Goal: Task Accomplishment & Management: Use online tool/utility

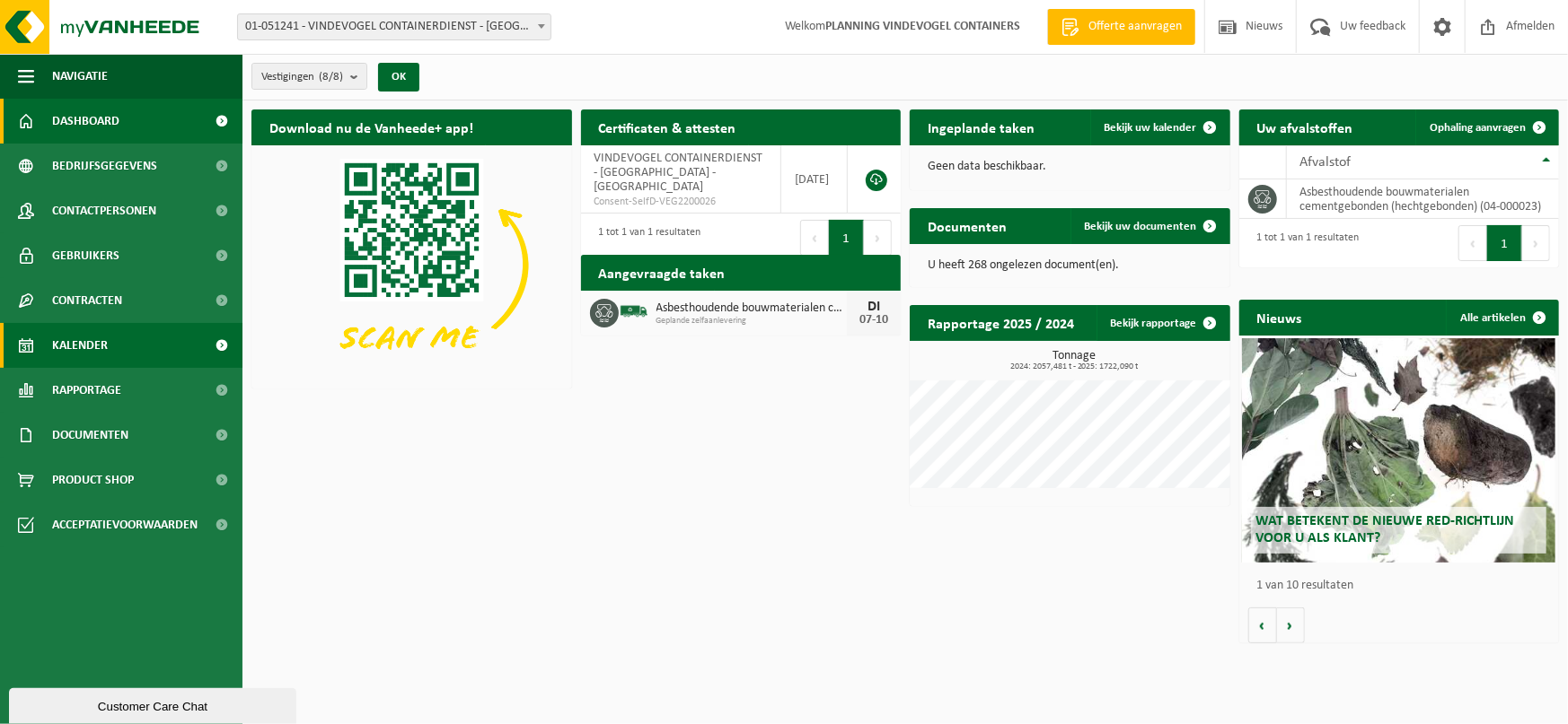
click at [115, 346] on link "Kalender" at bounding box center [121, 346] width 242 height 45
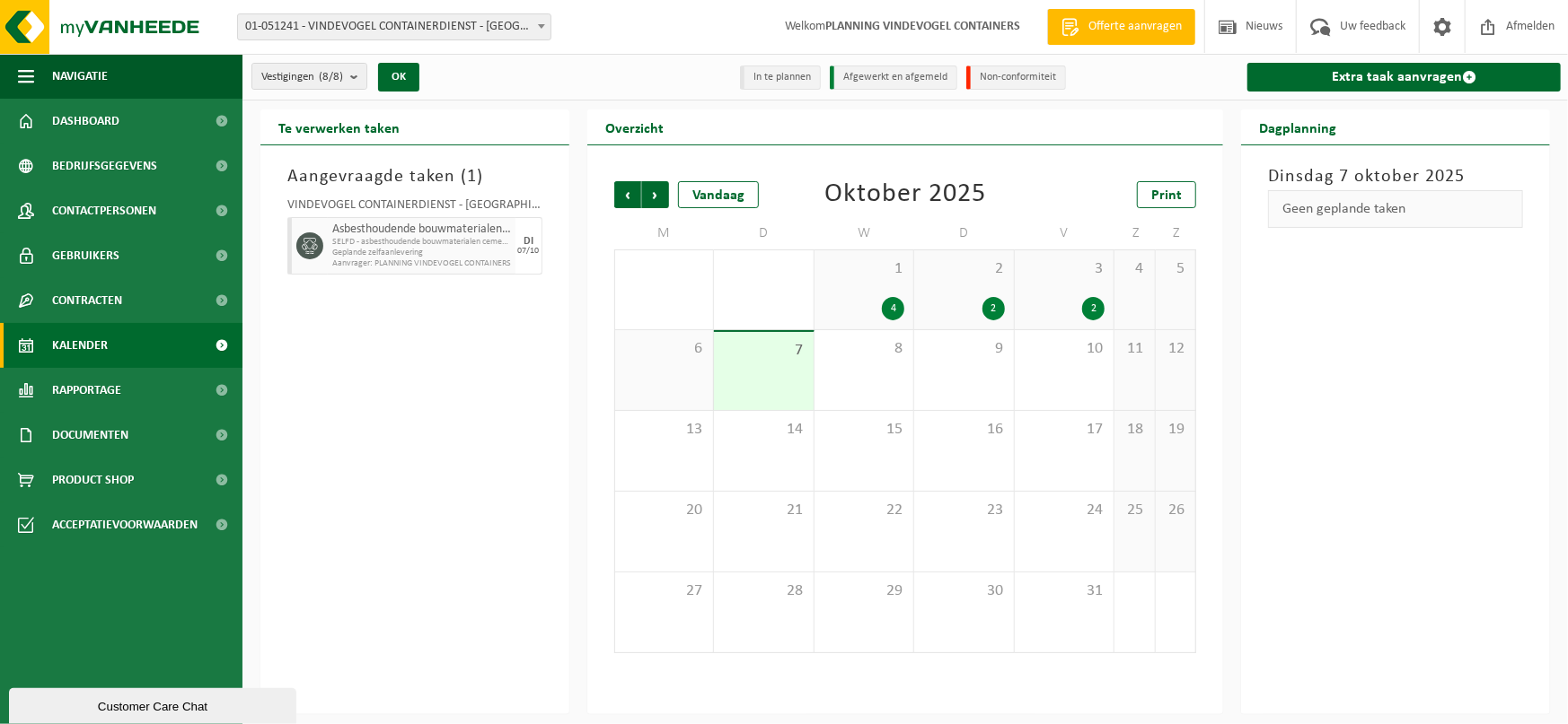
click at [777, 375] on div "7" at bounding box center [763, 371] width 98 height 78
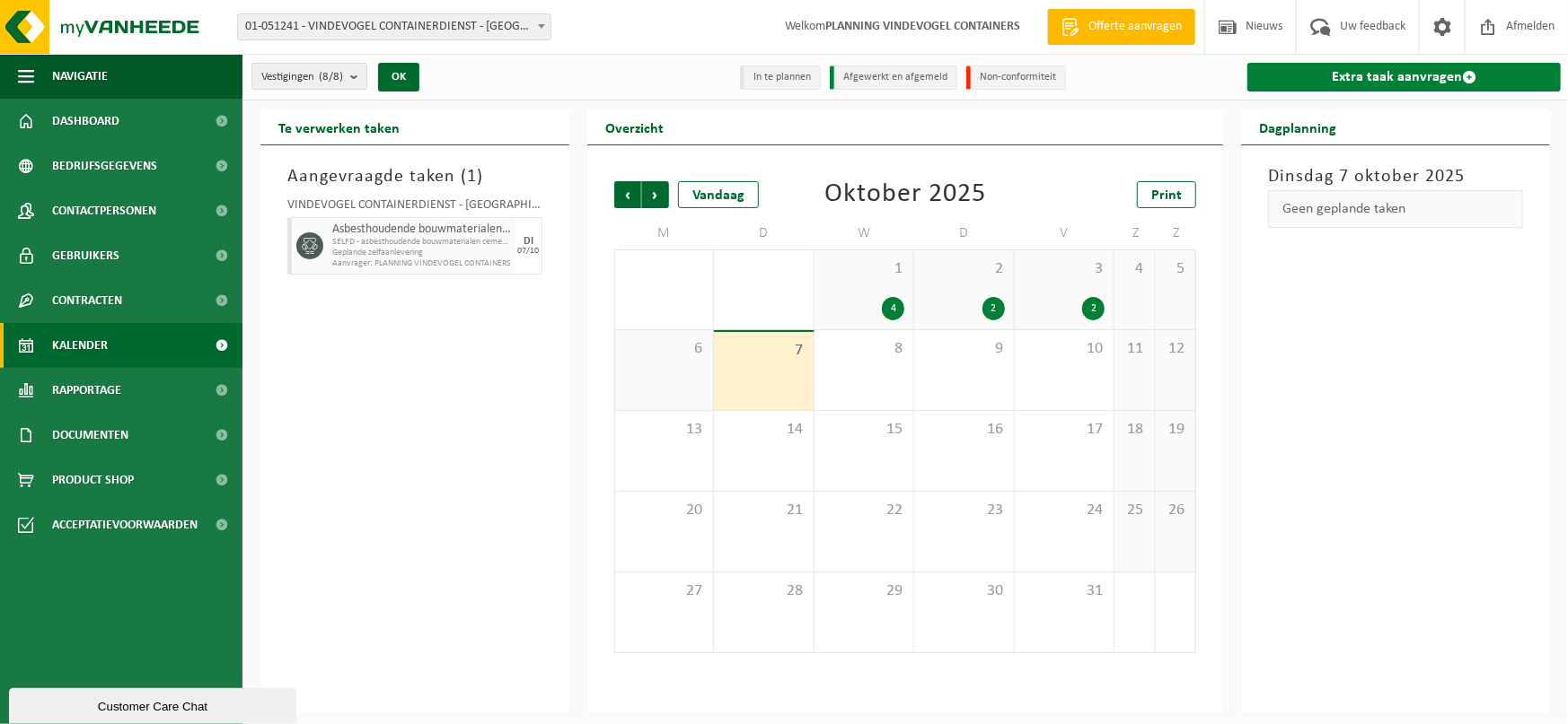
click at [1411, 72] on link "Extra taak aanvragen" at bounding box center [1404, 77] width 313 height 29
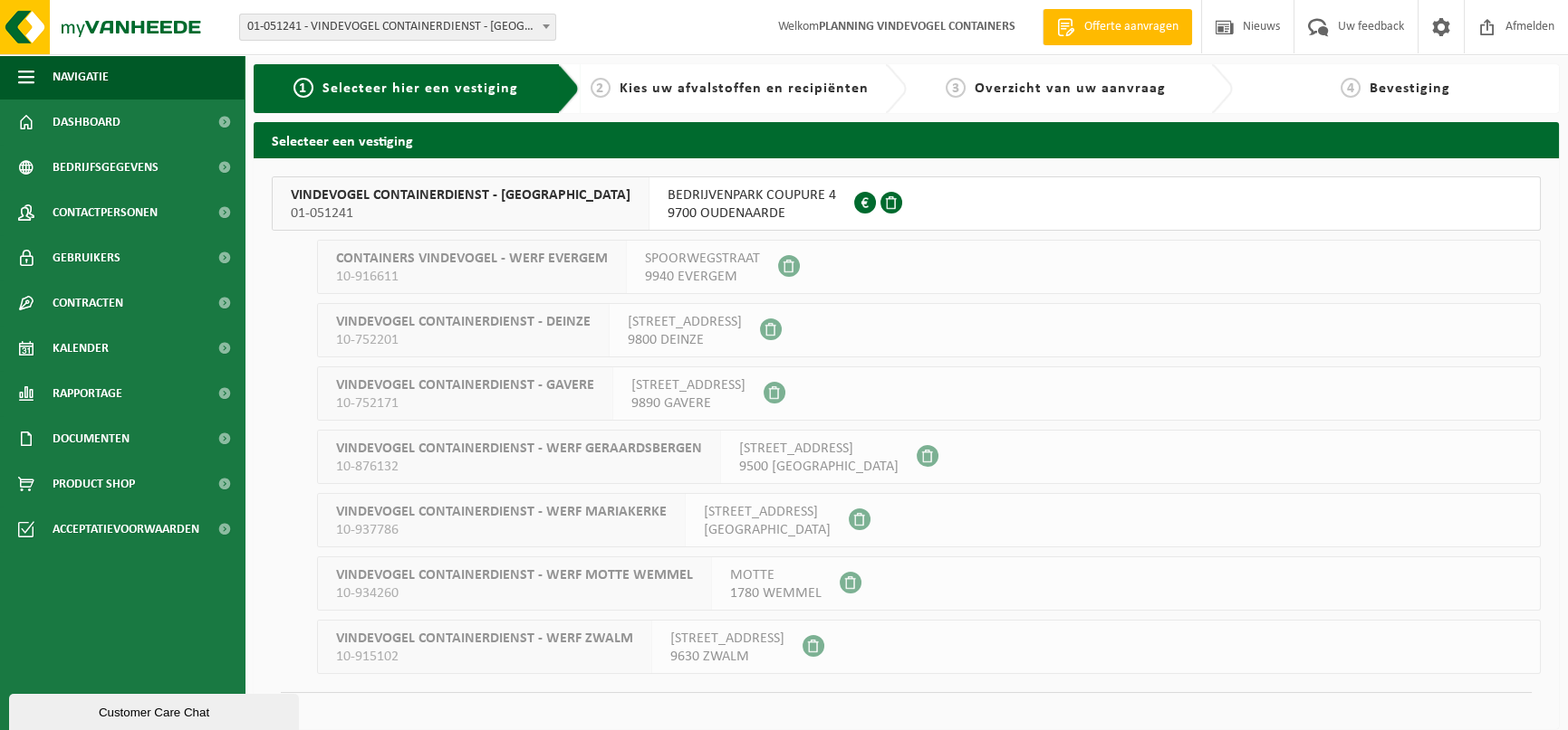
click at [560, 213] on span "01-051241" at bounding box center [460, 213] width 339 height 18
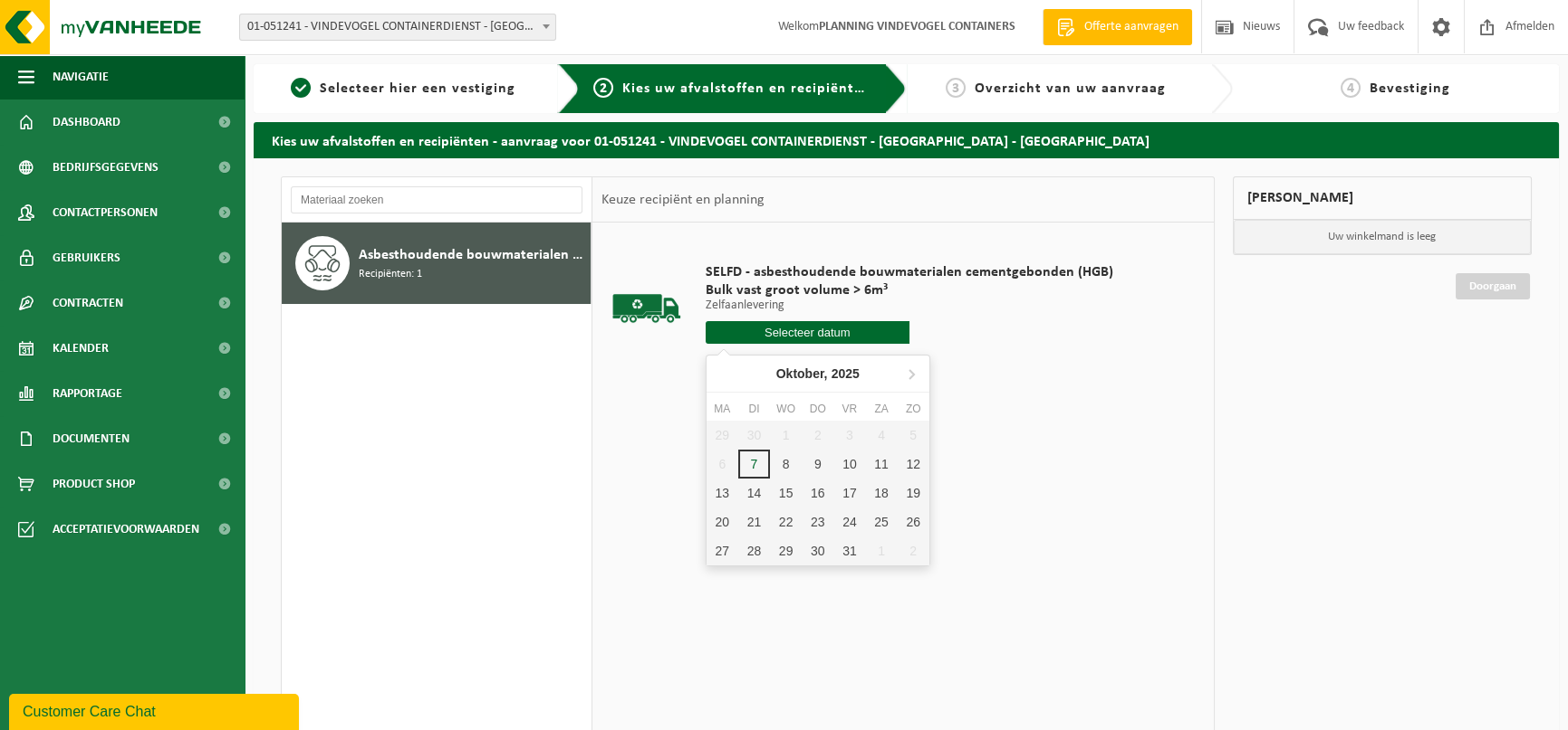
click at [797, 335] on input "text" at bounding box center [807, 332] width 203 height 23
click at [745, 455] on div "7" at bounding box center [754, 464] width 32 height 29
type input "Van 2025-10-07"
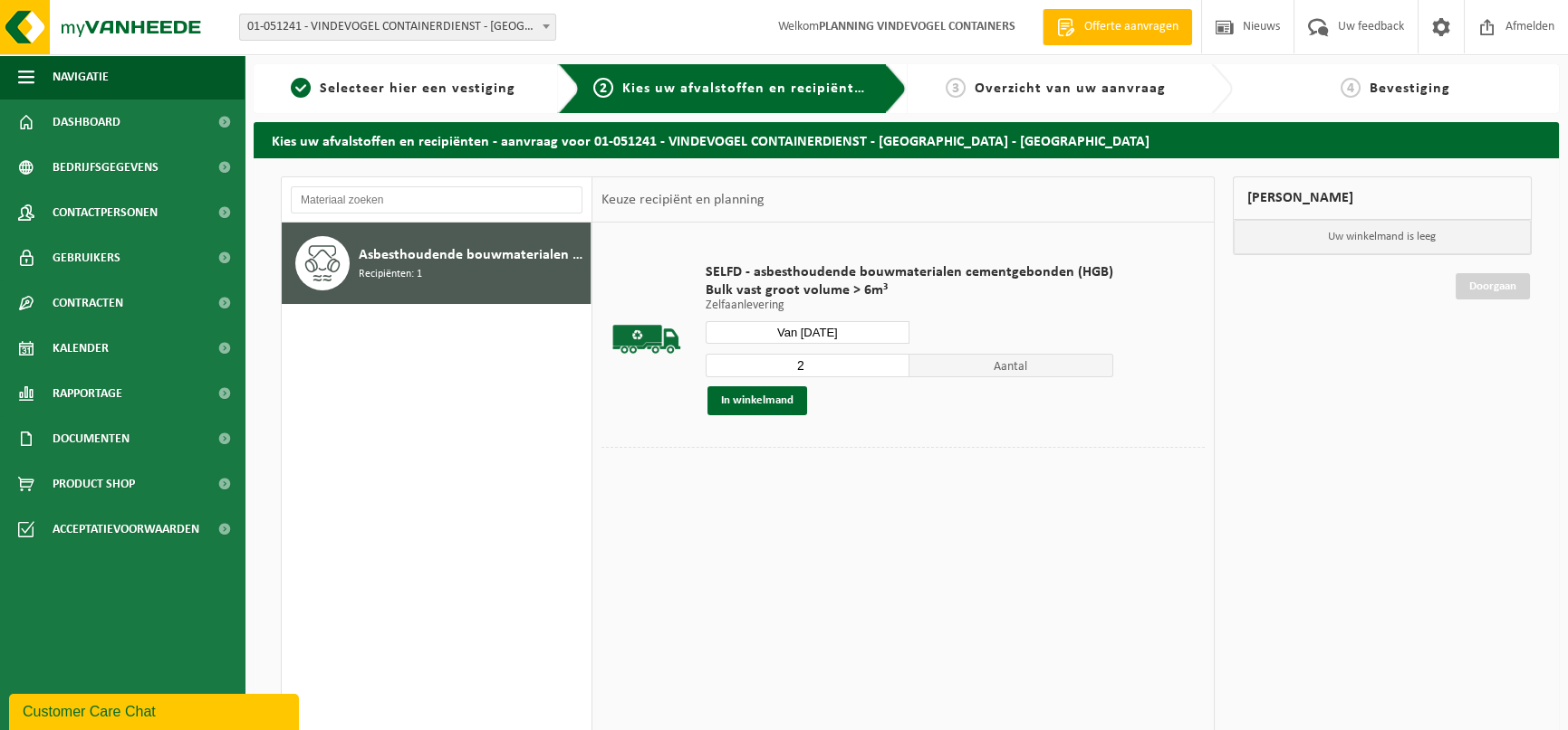
type input "2"
click at [895, 360] on input "2" at bounding box center [807, 366] width 203 height 24
click at [758, 398] on button "In winkelmand" at bounding box center [757, 401] width 99 height 29
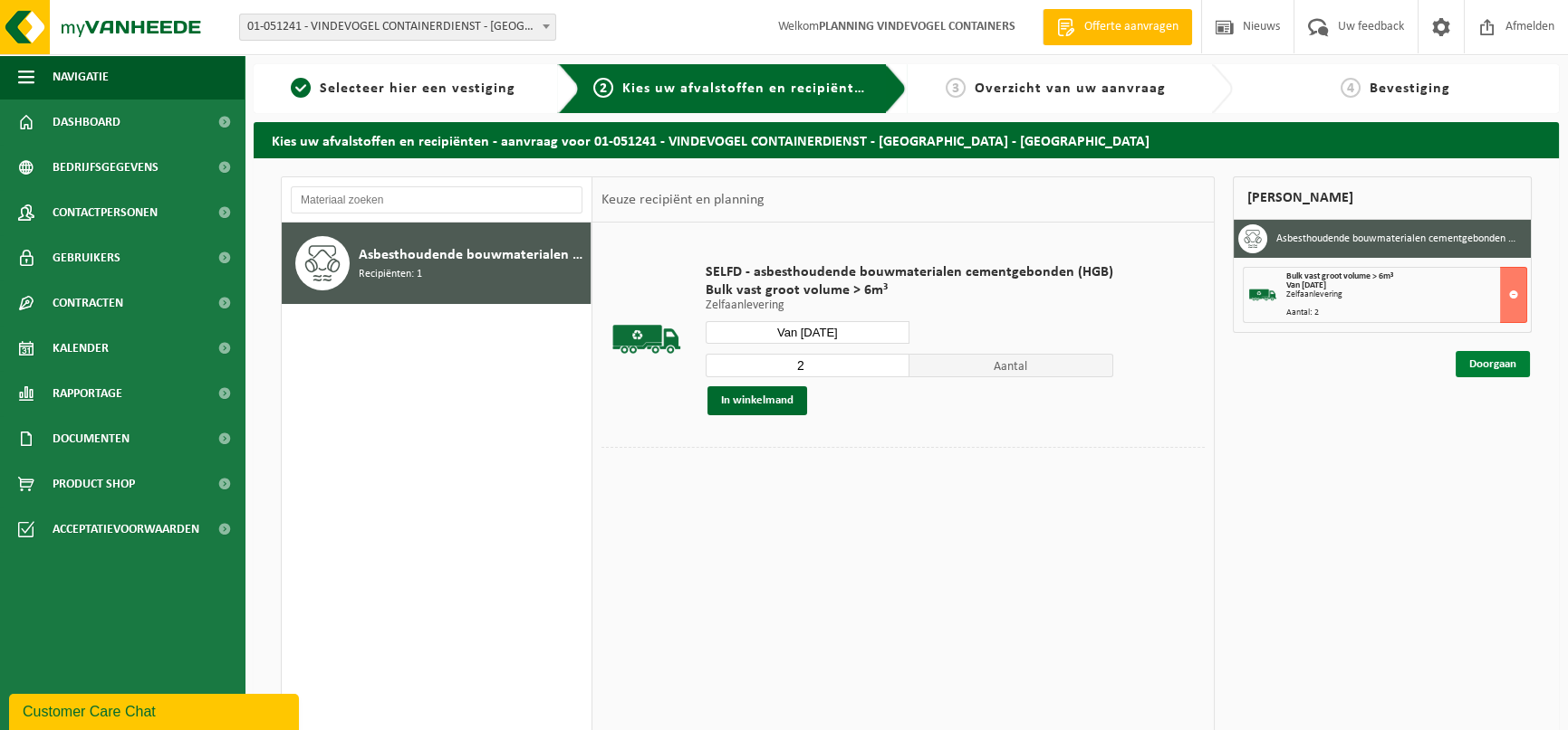
click at [1475, 366] on link "Doorgaan" at bounding box center [1492, 364] width 74 height 26
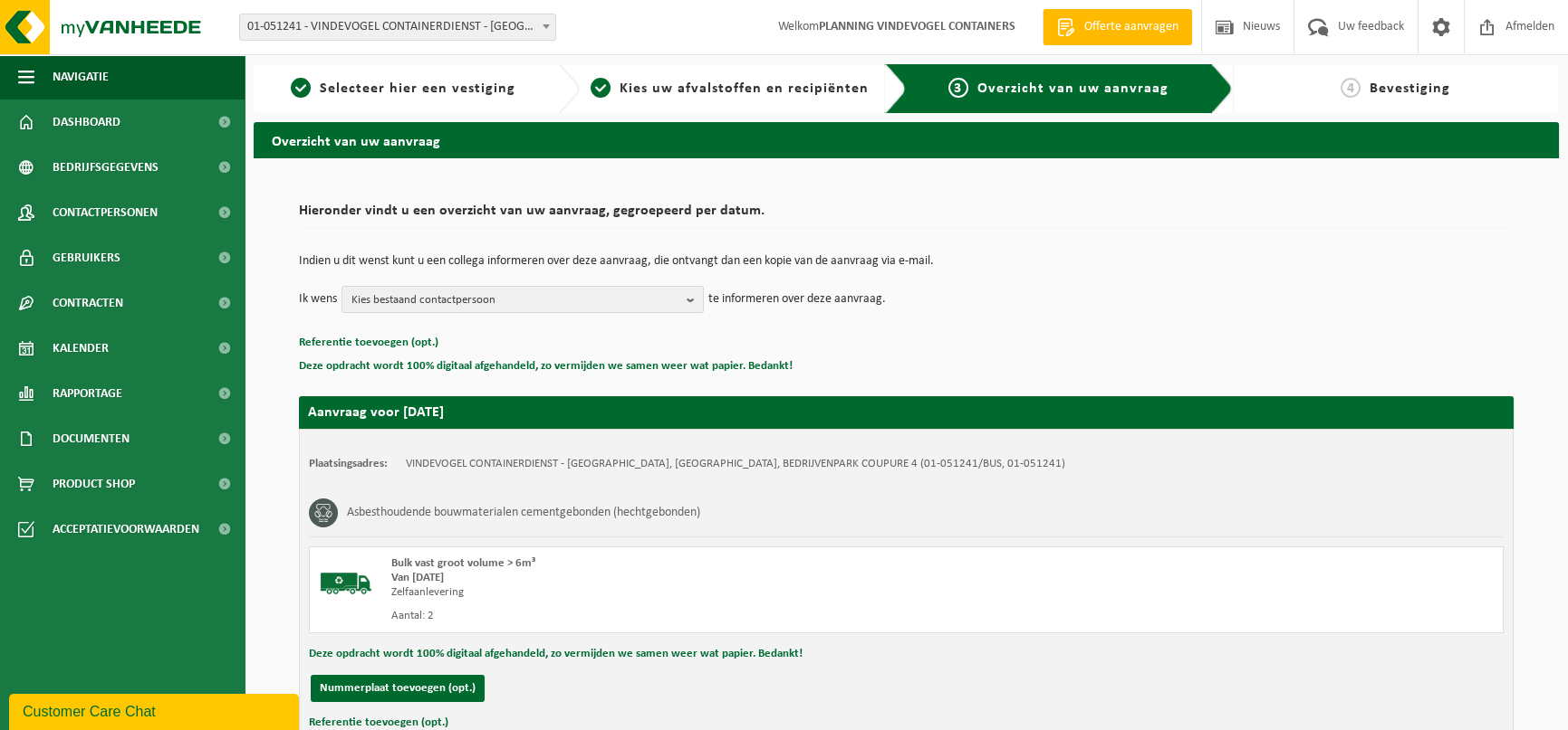
scroll to position [137, 0]
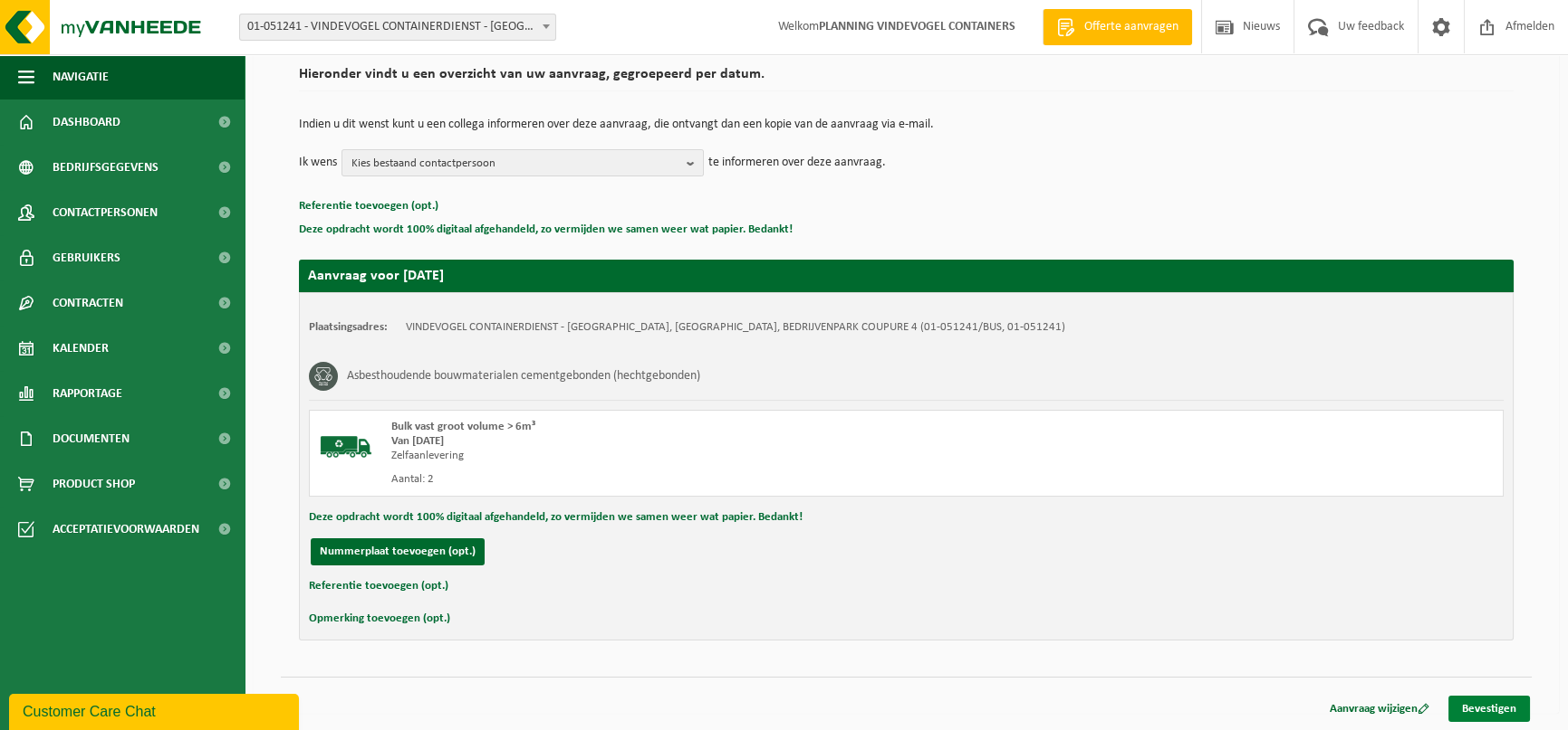
click at [1492, 705] on link "Bevestigen" at bounding box center [1489, 709] width 81 height 26
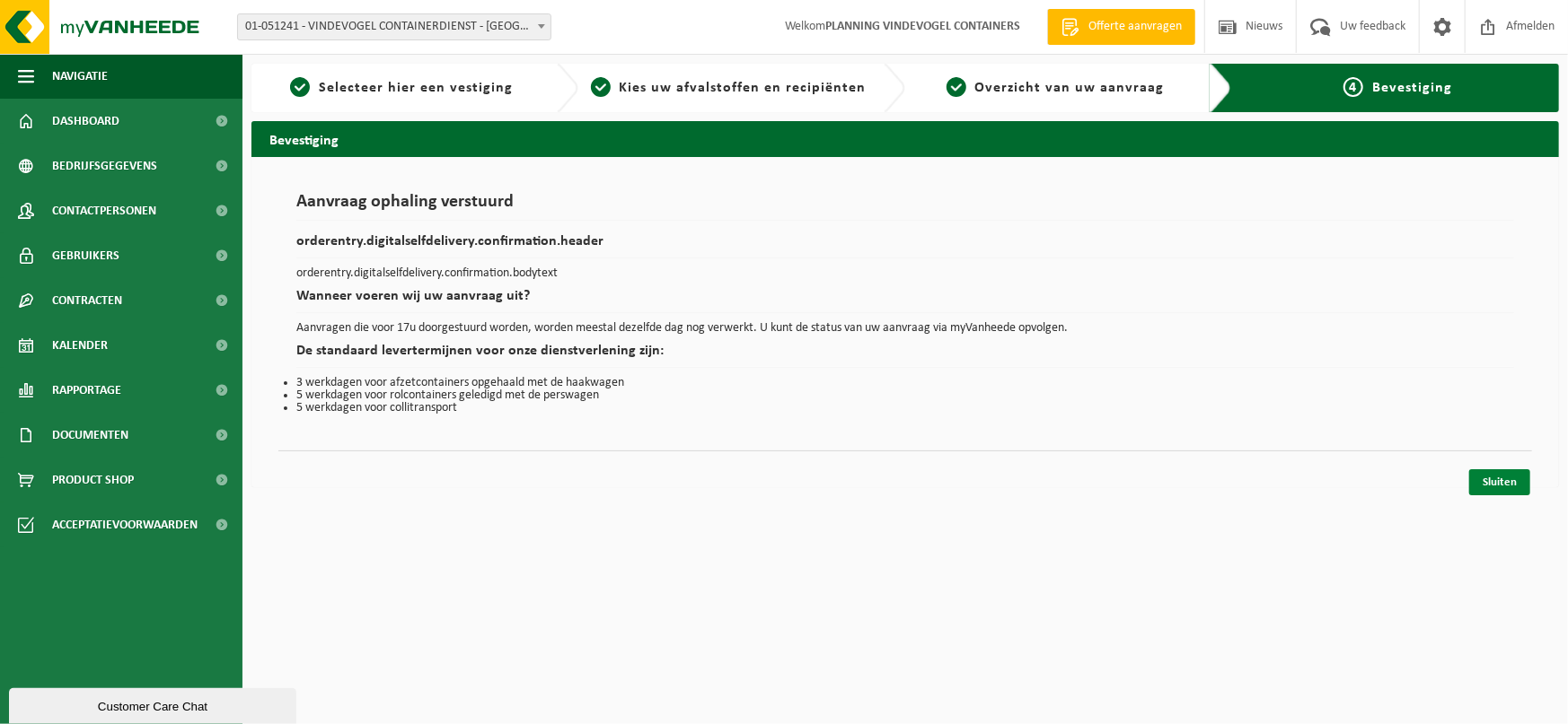
click at [1497, 483] on link "Sluiten" at bounding box center [1500, 482] width 61 height 26
